Goal: Information Seeking & Learning: Compare options

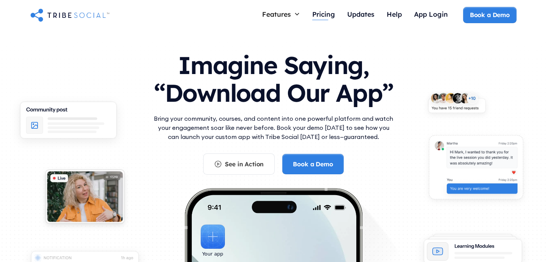
click at [325, 15] on div "Pricing" at bounding box center [323, 14] width 23 height 8
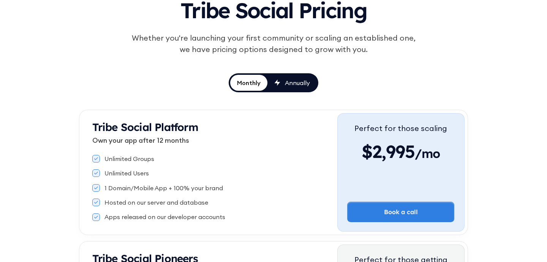
scroll to position [70, 0]
click at [292, 84] on div "Annually" at bounding box center [297, 82] width 25 height 8
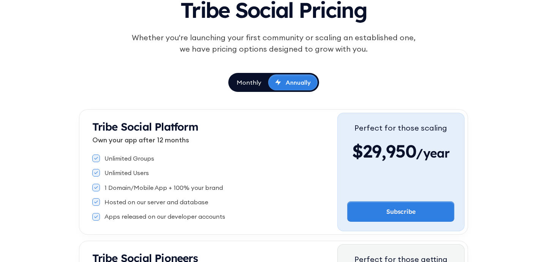
click at [248, 83] on div "Monthly" at bounding box center [249, 82] width 25 height 8
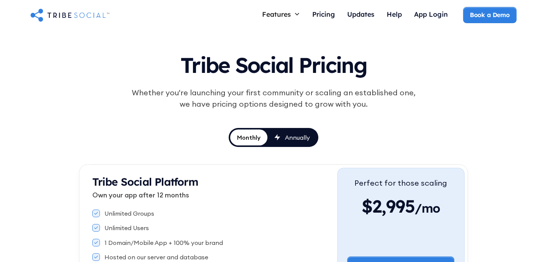
scroll to position [0, 0]
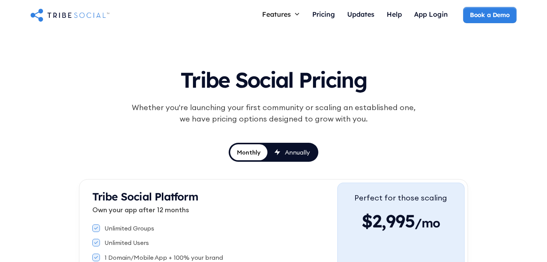
click at [289, 150] on div "Annually" at bounding box center [297, 152] width 25 height 8
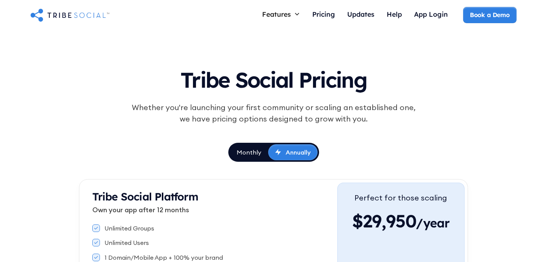
click at [248, 151] on div "Monthly" at bounding box center [249, 152] width 25 height 8
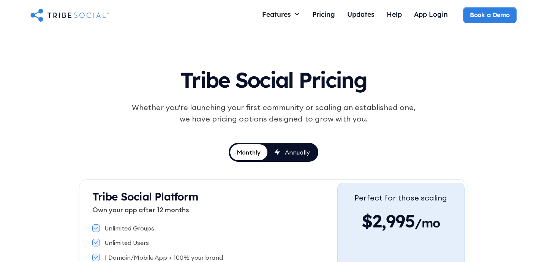
click at [87, 14] on img "home" at bounding box center [69, 14] width 79 height 15
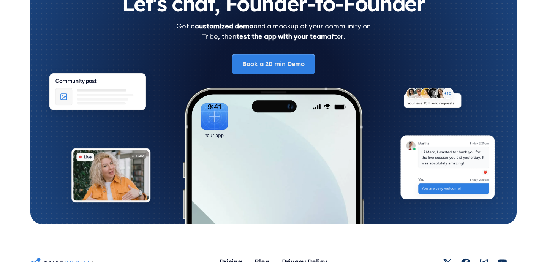
scroll to position [4227, 0]
